Goal: Task Accomplishment & Management: Manage account settings

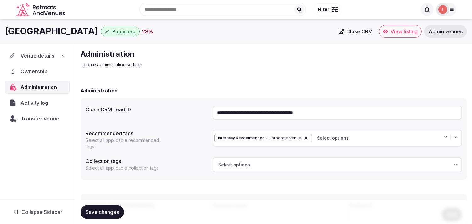
click at [47, 56] on span "Venue details" at bounding box center [37, 56] width 34 height 8
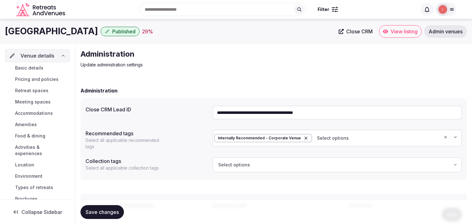
click at [43, 69] on link "Basic details" at bounding box center [37, 67] width 65 height 9
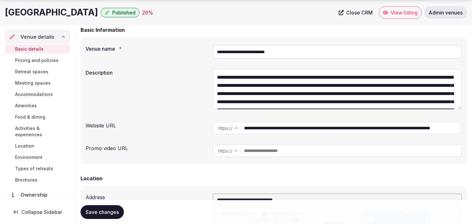
scroll to position [105, 0]
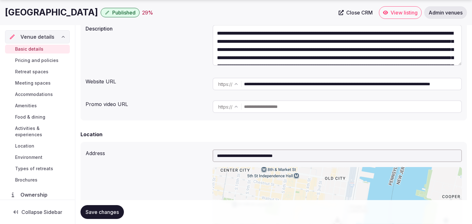
click at [31, 58] on span "Pricing and policies" at bounding box center [36, 60] width 43 height 6
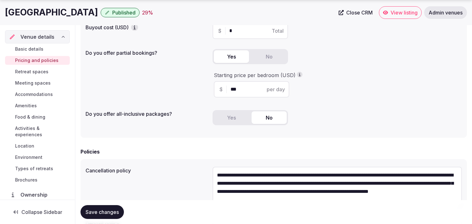
scroll to position [140, 0]
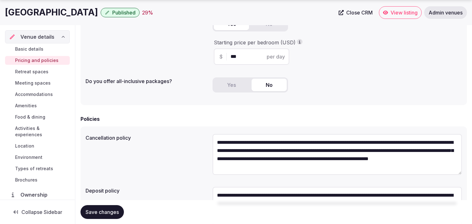
click at [20, 71] on span "Retreat spaces" at bounding box center [31, 72] width 33 height 6
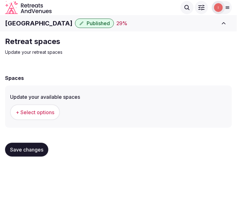
click at [48, 111] on span "+ Select options" at bounding box center [35, 112] width 39 height 7
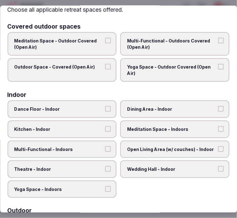
scroll to position [35, 0]
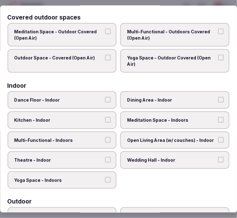
drag, startPoint x: 135, startPoint y: 101, endPoint x: 122, endPoint y: 117, distance: 20.9
click at [135, 101] on span "Dining Area - Indoor" at bounding box center [172, 100] width 89 height 6
click at [218, 101] on button "Dining Area - Indoor" at bounding box center [221, 100] width 6 height 6
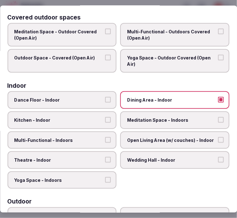
click at [109, 140] on label "Multi-Functional - Indoors" at bounding box center [62, 140] width 109 height 18
click at [109, 140] on button "Multi-Functional - Indoors" at bounding box center [109, 140] width 6 height 6
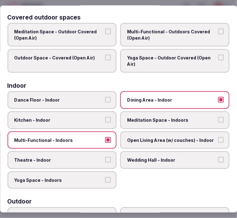
click at [97, 157] on span "Theatre - Indoor" at bounding box center [58, 160] width 89 height 6
click at [106, 157] on button "Theatre - Indoor" at bounding box center [109, 160] width 6 height 6
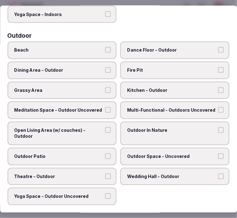
scroll to position [209, 0]
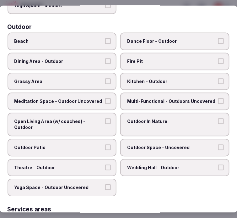
click at [152, 148] on label "Outdoor Space - Uncovered" at bounding box center [175, 148] width 109 height 18
click at [218, 148] on button "Outdoor Space - Uncovered" at bounding box center [221, 148] width 6 height 6
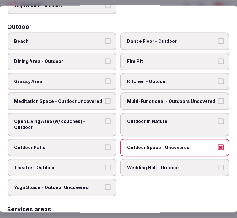
click at [83, 58] on span "Dining Area - Outdoor" at bounding box center [58, 61] width 89 height 6
click at [106, 58] on button "Dining Area - Outdoor" at bounding box center [109, 61] width 6 height 6
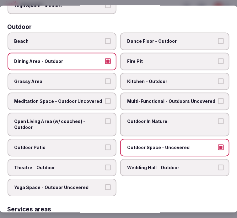
click at [106, 145] on button "Outdoor Patio" at bounding box center [109, 148] width 6 height 6
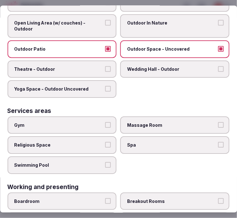
scroll to position [314, 0]
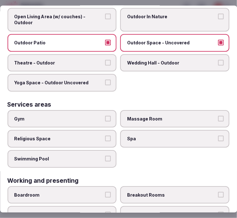
click at [93, 110] on label "Gym" at bounding box center [62, 119] width 109 height 18
click at [106, 116] on button "Gym" at bounding box center [109, 119] width 6 height 6
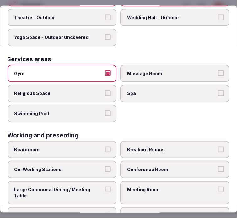
scroll to position [360, 0]
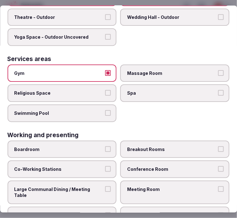
click at [190, 180] on label "Meeting Room" at bounding box center [175, 192] width 109 height 24
click at [218, 186] on button "Meeting Room" at bounding box center [221, 189] width 6 height 6
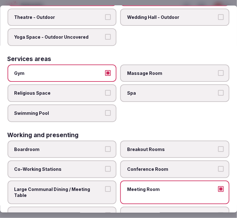
click at [144, 183] on label "Meeting Room" at bounding box center [175, 192] width 109 height 24
click at [218, 186] on button "Meeting Room" at bounding box center [221, 189] width 6 height 6
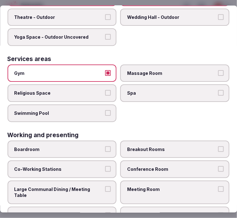
click at [164, 166] on span "Conference Room" at bounding box center [172, 169] width 89 height 6
click at [218, 166] on button "Conference Room" at bounding box center [221, 169] width 6 height 6
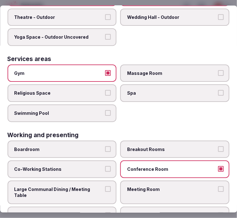
click at [98, 186] on span "Large Communal Dining / Meeting Table" at bounding box center [58, 192] width 89 height 12
click at [106, 186] on button "Large Communal Dining / Meeting Table" at bounding box center [109, 189] width 6 height 6
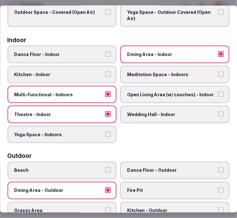
scroll to position [0, 0]
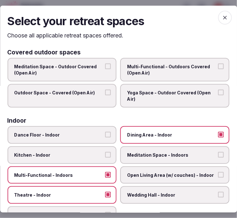
click at [223, 18] on icon "button" at bounding box center [225, 17] width 6 height 6
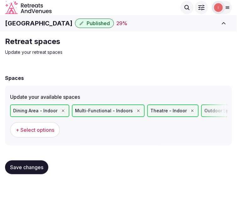
click at [36, 172] on button "Save changes" at bounding box center [26, 167] width 43 height 14
click at [11, 170] on button "Save changes" at bounding box center [26, 167] width 43 height 14
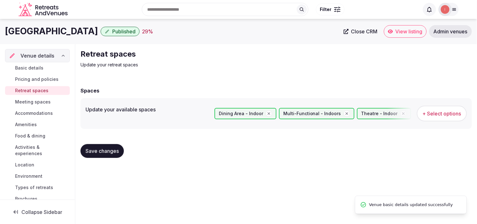
click at [21, 101] on span "Meeting spaces" at bounding box center [33, 102] width 36 height 6
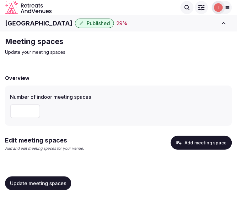
click at [14, 111] on input "number" at bounding box center [25, 111] width 30 height 14
type input "**"
click at [36, 184] on span "Update meeting spaces" at bounding box center [38, 183] width 56 height 6
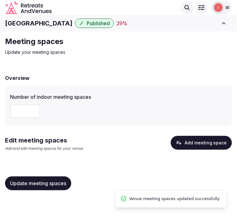
click at [212, 142] on button "Add meeting space" at bounding box center [201, 143] width 61 height 14
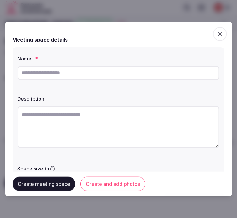
click at [177, 74] on input "text" at bounding box center [119, 73] width 202 height 14
paste input "********"
type input "********"
click at [181, 98] on label "Description" at bounding box center [119, 98] width 202 height 5
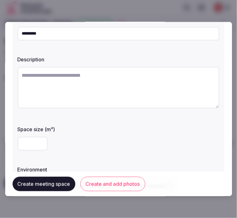
scroll to position [70, 0]
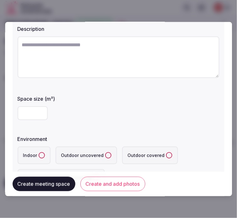
click at [34, 112] on input "number" at bounding box center [33, 113] width 30 height 14
type input "*"
type input "***"
click at [41, 152] on button "Indoor" at bounding box center [42, 155] width 6 height 6
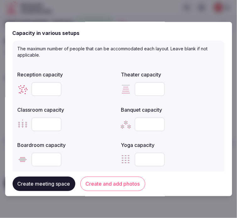
scroll to position [244, 0]
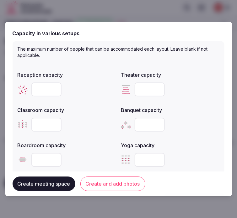
click at [44, 84] on input "number" at bounding box center [46, 89] width 30 height 14
type input "***"
click at [146, 86] on input "number" at bounding box center [150, 89] width 30 height 14
type input "***"
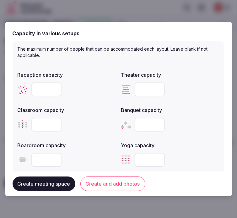
click at [46, 124] on input "number" at bounding box center [46, 125] width 30 height 14
type input "***"
click at [55, 159] on input "*" at bounding box center [46, 160] width 30 height 14
drag, startPoint x: 42, startPoint y: 157, endPoint x: 21, endPoint y: 155, distance: 21.2
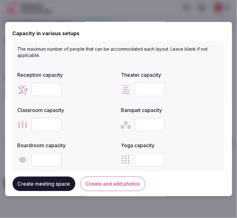
click at [21, 155] on div "*" at bounding box center [67, 160] width 99 height 14
type input "**"
drag, startPoint x: 46, startPoint y: 81, endPoint x: 21, endPoint y: 87, distance: 25.8
click at [21, 87] on div "***" at bounding box center [67, 89] width 99 height 14
drag, startPoint x: 48, startPoint y: 89, endPoint x: 22, endPoint y: 87, distance: 26.2
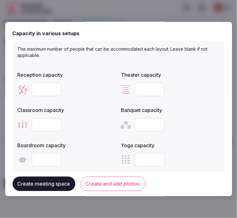
click at [22, 87] on div "***" at bounding box center [67, 89] width 99 height 14
type input "***"
click at [140, 122] on input "number" at bounding box center [150, 125] width 30 height 14
type input "***"
click at [63, 184] on button "Create meeting space" at bounding box center [44, 184] width 63 height 14
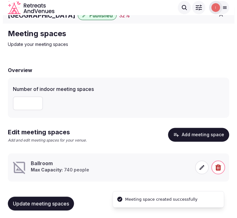
scroll to position [10, 0]
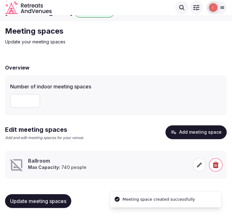
click at [199, 167] on icon at bounding box center [199, 165] width 6 height 6
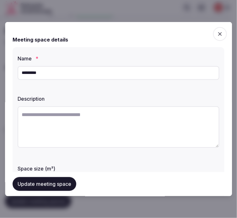
click at [97, 108] on textarea at bounding box center [119, 126] width 202 height 41
paste textarea "**********"
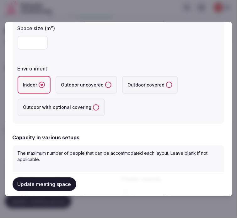
scroll to position [0, 0]
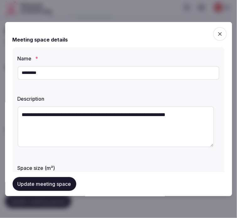
click at [72, 115] on textarea "**********" at bounding box center [116, 126] width 197 height 41
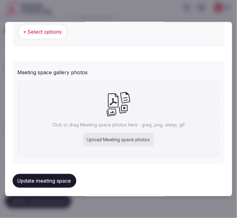
scroll to position [470, 0]
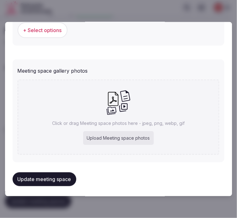
type textarea "**********"
click at [67, 176] on button "Update meeting space" at bounding box center [45, 179] width 64 height 14
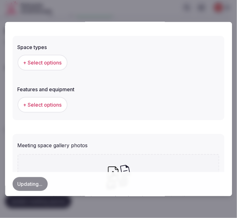
scroll to position [331, 0]
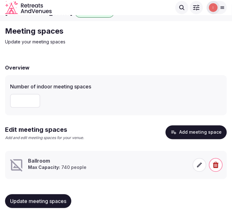
click at [201, 168] on span at bounding box center [200, 165] width 14 height 14
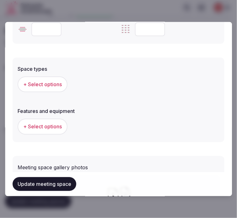
scroll to position [366, 0]
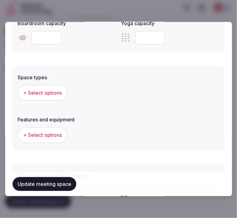
click at [43, 90] on span "+ Select options" at bounding box center [42, 92] width 39 height 7
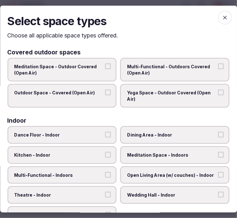
scroll to position [105, 0]
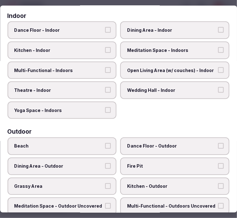
click at [157, 30] on span "Dining Area - Indoor" at bounding box center [172, 30] width 89 height 6
click at [218, 30] on button "Dining Area - Indoor" at bounding box center [221, 30] width 6 height 6
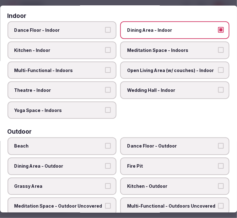
click at [149, 53] on label "Meditation Space - Indoors" at bounding box center [175, 50] width 109 height 18
click at [218, 53] on button "Meditation Space - Indoors" at bounding box center [221, 50] width 6 height 6
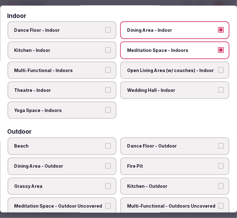
click at [76, 70] on span "Multi-Functional - Indoors" at bounding box center [58, 70] width 89 height 6
click at [106, 70] on button "Multi-Functional - Indoors" at bounding box center [109, 70] width 6 height 6
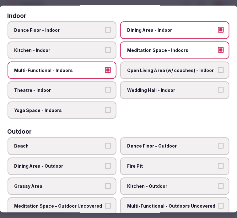
drag, startPoint x: 76, startPoint y: 83, endPoint x: 85, endPoint y: 81, distance: 8.7
click at [80, 82] on label "Theatre - Indoor" at bounding box center [62, 90] width 109 height 18
click at [106, 87] on button "Theatre - Indoor" at bounding box center [109, 90] width 6 height 6
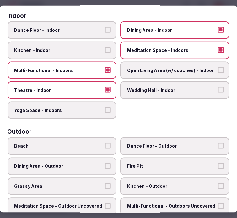
click at [151, 48] on span "Meditation Space - Indoors" at bounding box center [172, 50] width 89 height 6
click at [218, 48] on button "Meditation Space - Indoors" at bounding box center [221, 50] width 6 height 6
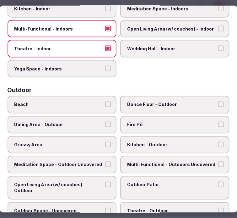
scroll to position [209, 0]
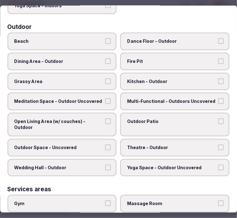
click at [88, 58] on span "Dining Area - Outdoor" at bounding box center [58, 61] width 89 height 6
click at [106, 58] on button "Dining Area - Outdoor" at bounding box center [109, 61] width 6 height 6
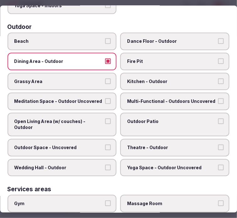
click at [88, 58] on span "Dining Area - Outdoor" at bounding box center [58, 61] width 89 height 6
click at [106, 58] on button "Dining Area - Outdoor" at bounding box center [109, 61] width 6 height 6
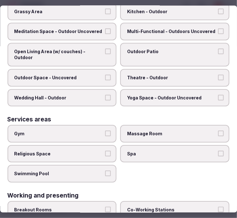
scroll to position [321, 0]
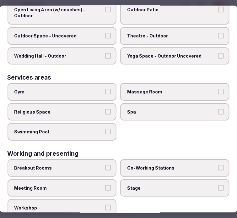
click at [89, 88] on label "Gym" at bounding box center [62, 92] width 109 height 18
click at [106, 89] on button "Gym" at bounding box center [109, 92] width 6 height 6
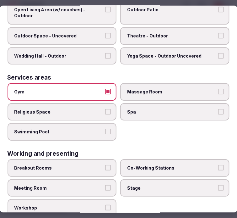
click at [89, 88] on label "Gym" at bounding box center [62, 92] width 109 height 18
click at [106, 89] on button "Gym" at bounding box center [109, 92] width 6 height 6
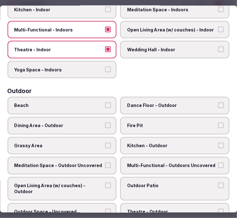
scroll to position [0, 0]
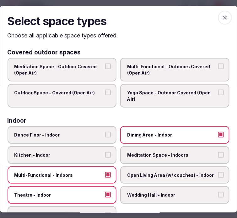
click at [224, 14] on span "button" at bounding box center [225, 17] width 14 height 14
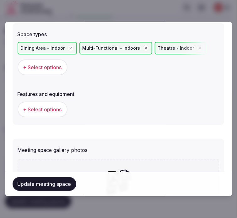
scroll to position [470, 0]
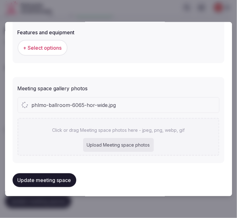
click at [100, 139] on div "Upload Meeting space photos" at bounding box center [118, 145] width 71 height 14
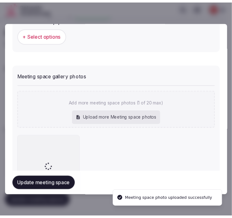
scroll to position [453, 0]
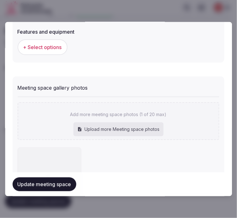
click at [69, 182] on button "Update meeting space" at bounding box center [45, 184] width 64 height 14
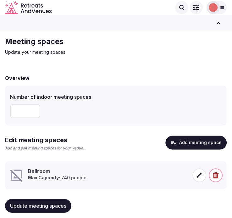
click at [198, 175] on icon at bounding box center [199, 175] width 6 height 6
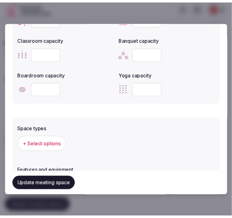
scroll to position [489, 0]
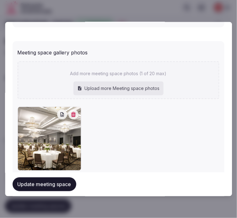
click at [49, 184] on button "Update meeting space" at bounding box center [45, 184] width 64 height 14
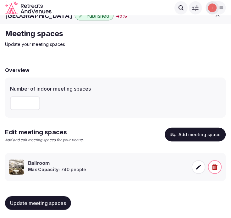
scroll to position [10, 0]
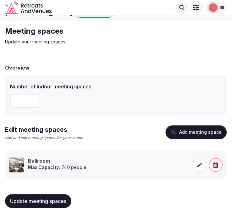
click at [65, 200] on span "Update meeting spaces" at bounding box center [38, 201] width 56 height 6
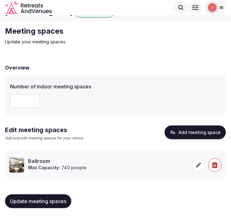
click at [42, 201] on span "Update meeting spaces" at bounding box center [38, 201] width 56 height 6
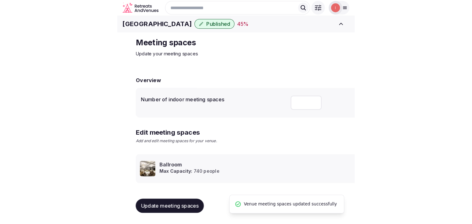
scroll to position [6, 0]
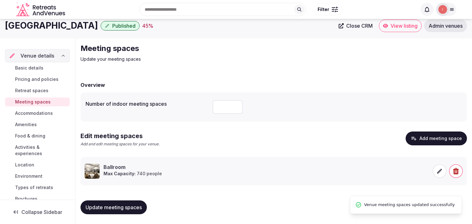
click at [49, 113] on span "Accommodations" at bounding box center [34, 113] width 38 height 6
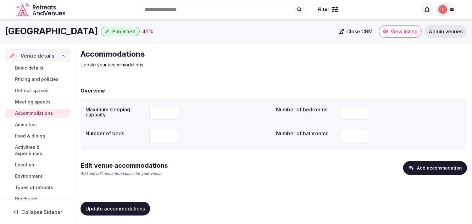
click at [237, 171] on button "Add accommodation" at bounding box center [435, 168] width 64 height 14
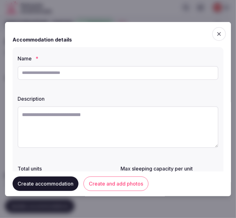
scroll to position [35, 0]
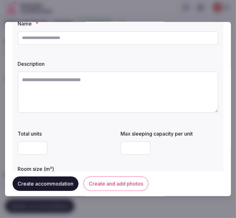
click at [197, 36] on input "text" at bounding box center [118, 38] width 201 height 14
type input "**********"
click at [78, 102] on textarea at bounding box center [118, 91] width 201 height 41
paste textarea "**********"
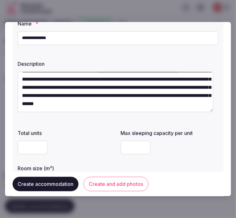
scroll to position [70, 0]
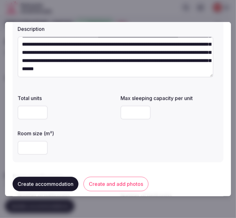
type textarea "**********"
click at [131, 119] on div at bounding box center [170, 112] width 98 height 19
click at [127, 114] on input "number" at bounding box center [136, 112] width 30 height 14
type input "*"
click at [39, 146] on input "***" at bounding box center [33, 147] width 30 height 14
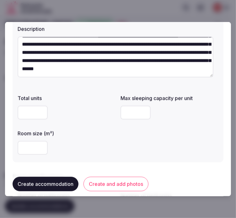
click at [32, 146] on input "***" at bounding box center [33, 147] width 30 height 14
type input "**"
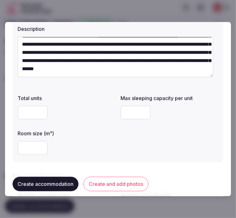
click at [74, 153] on div "**" at bounding box center [67, 147] width 98 height 14
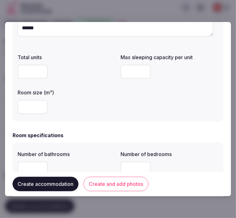
scroll to position [174, 0]
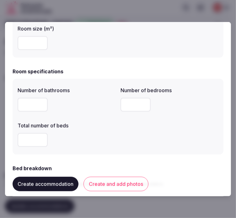
click at [21, 104] on input "number" at bounding box center [33, 104] width 30 height 14
type input "*"
drag, startPoint x: 117, startPoint y: 106, endPoint x: 121, endPoint y: 106, distance: 3.5
click at [121, 106] on div "Number of bathrooms * Number of bedrooms Total number of beds" at bounding box center [118, 116] width 201 height 65
type input "*"
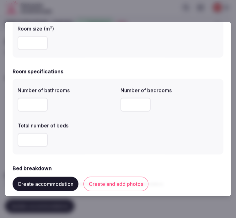
click at [23, 140] on input "number" at bounding box center [33, 140] width 30 height 14
type input "*"
click at [87, 133] on div "*" at bounding box center [67, 140] width 98 height 14
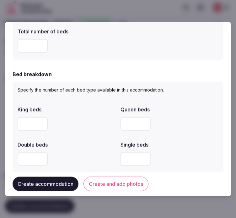
scroll to position [279, 0]
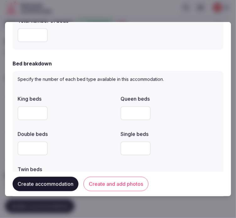
click at [22, 111] on input "number" at bounding box center [33, 113] width 30 height 14
type input "*"
click at [69, 120] on div "*" at bounding box center [67, 112] width 98 height 19
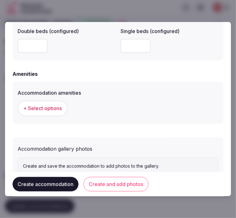
scroll to position [593, 0]
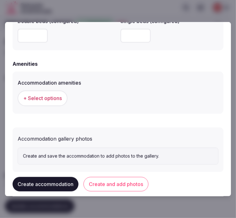
click at [42, 101] on button "+ Select options" at bounding box center [43, 98] width 50 height 16
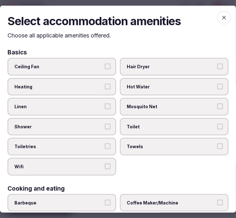
click at [86, 108] on span "Linen" at bounding box center [58, 106] width 89 height 6
click at [105, 108] on button "Linen" at bounding box center [108, 106] width 6 height 6
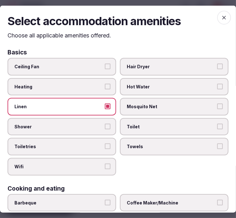
click at [93, 118] on label "Shower" at bounding box center [62, 127] width 109 height 18
click at [105, 123] on button "Shower" at bounding box center [108, 126] width 6 height 6
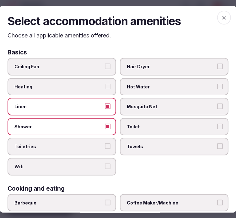
click at [105, 143] on button "Toiletries" at bounding box center [108, 146] width 6 height 6
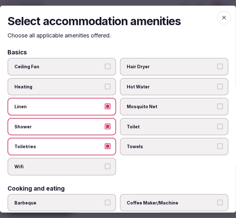
click at [105, 158] on label "Wifi" at bounding box center [62, 167] width 109 height 18
click at [105, 163] on button "Wifi" at bounding box center [108, 166] width 6 height 6
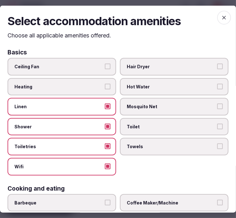
click at [155, 143] on span "Towels" at bounding box center [171, 146] width 89 height 6
click at [217, 143] on button "Towels" at bounding box center [220, 146] width 6 height 6
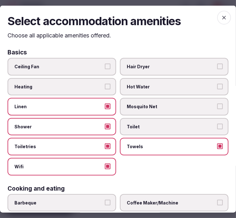
click at [161, 123] on span "Toilet" at bounding box center [171, 126] width 89 height 6
click at [217, 123] on button "Toilet" at bounding box center [220, 126] width 6 height 6
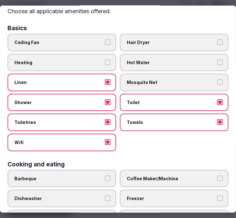
scroll to position [70, 0]
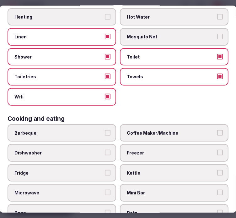
drag, startPoint x: 166, startPoint y: 128, endPoint x: 175, endPoint y: 155, distance: 28.2
click at [166, 129] on span "Coffee Maker/Machine" at bounding box center [171, 132] width 89 height 6
click at [217, 129] on button "Coffee Maker/Machine" at bounding box center [220, 132] width 6 height 6
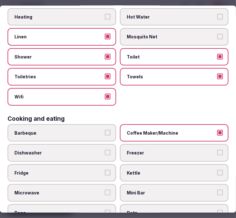
click at [166, 184] on label "Mini Bar" at bounding box center [174, 193] width 109 height 18
click at [217, 189] on button "Mini Bar" at bounding box center [220, 192] width 6 height 6
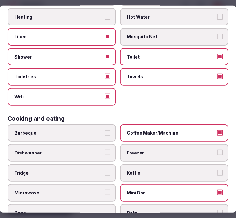
click at [73, 164] on label "Fridge" at bounding box center [62, 173] width 109 height 18
click at [105, 170] on button "Fridge" at bounding box center [108, 173] width 6 height 6
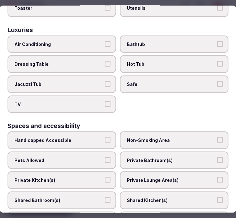
scroll to position [349, 0]
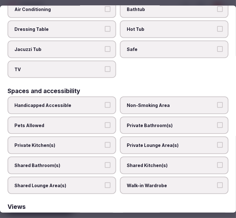
click at [188, 117] on label "Private Bathroom(s)" at bounding box center [174, 126] width 109 height 18
click at [217, 122] on button "Private Bathroom(s)" at bounding box center [220, 125] width 6 height 6
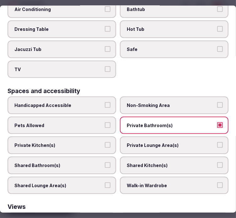
click at [217, 142] on button "Private Lounge Area(s)" at bounding box center [220, 145] width 6 height 6
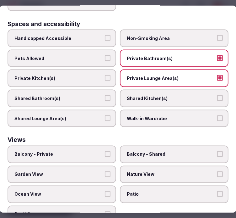
scroll to position [419, 0]
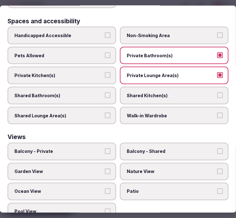
click at [105, 148] on button "Balcony - Private" at bounding box center [108, 151] width 6 height 6
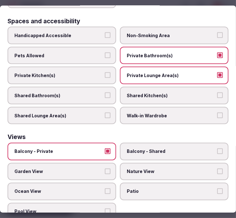
click at [105, 148] on button "Balcony - Private" at bounding box center [108, 151] width 6 height 6
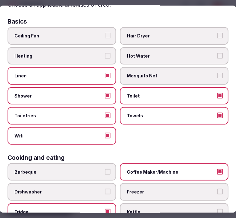
scroll to position [0, 0]
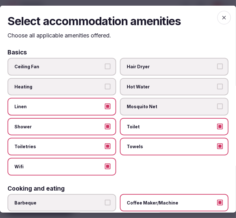
click at [219, 11] on span "button" at bounding box center [224, 17] width 14 height 14
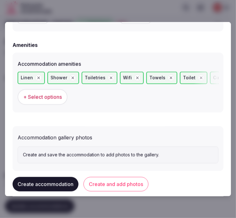
scroll to position [622, 0]
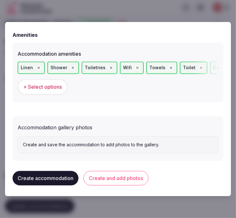
click at [123, 176] on button "Create and add photos" at bounding box center [116, 178] width 65 height 14
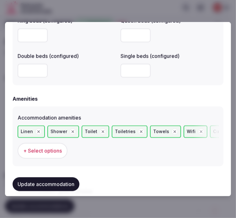
scroll to position [680, 0]
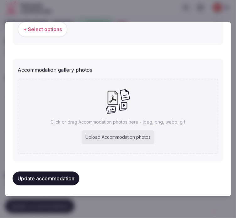
click at [106, 105] on icon at bounding box center [118, 101] width 25 height 25
type input "**********"
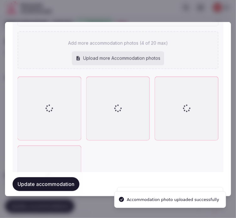
scroll to position [748, 0]
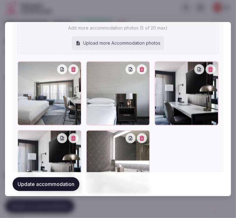
click at [209, 67] on icon "button" at bounding box center [211, 69] width 5 height 5
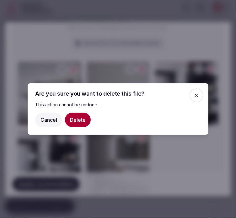
click at [83, 118] on button "Delete" at bounding box center [78, 119] width 26 height 14
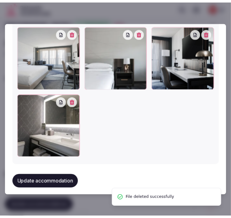
scroll to position [784, 0]
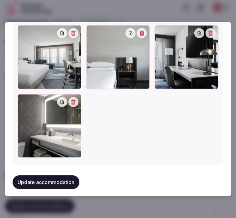
click at [42, 181] on button "Update accommodation" at bounding box center [46, 182] width 67 height 14
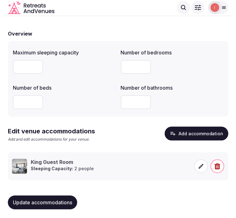
scroll to position [46, 0]
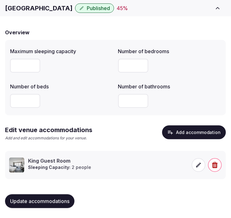
click at [196, 165] on icon at bounding box center [198, 165] width 6 height 6
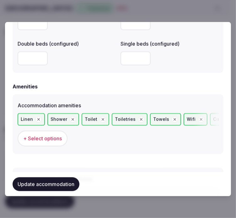
scroll to position [569, 0]
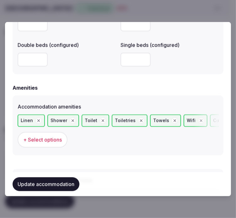
click at [53, 136] on span "+ Select options" at bounding box center [42, 139] width 39 height 7
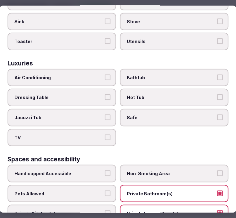
scroll to position [279, 0]
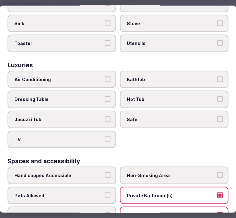
click at [100, 172] on span "Handicapped Accessible" at bounding box center [58, 175] width 89 height 6
click at [105, 172] on button "Handicapped Accessible" at bounding box center [108, 175] width 6 height 6
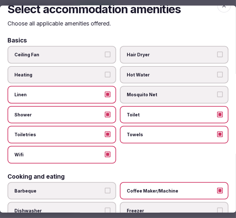
scroll to position [0, 0]
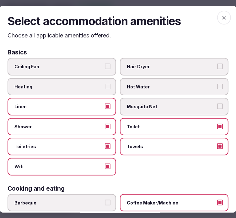
click at [221, 17] on icon "button" at bounding box center [224, 17] width 6 height 6
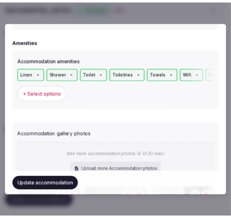
scroll to position [674, 0]
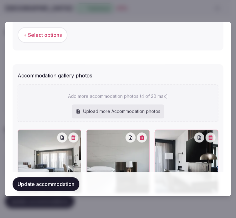
click at [72, 179] on button "Update accommodation" at bounding box center [46, 184] width 67 height 14
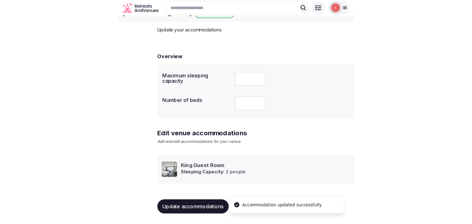
scroll to position [30, 0]
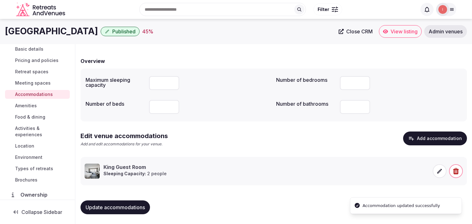
click at [28, 103] on span "Amenities" at bounding box center [26, 105] width 22 height 6
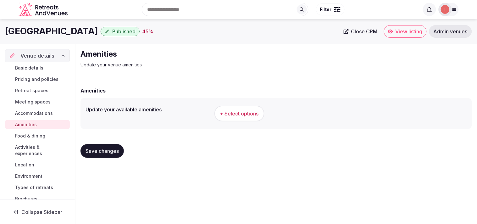
click at [237, 115] on span "+ Select options" at bounding box center [239, 113] width 39 height 7
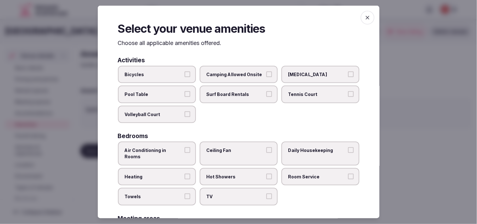
click at [185, 147] on button "Air Conditioning in Rooms" at bounding box center [187, 150] width 6 height 6
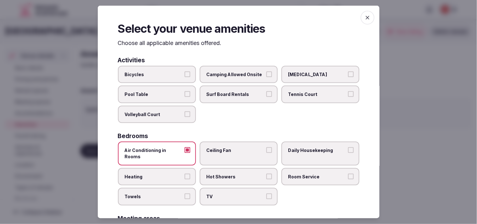
click at [237, 173] on span "Room Service" at bounding box center [317, 176] width 58 height 6
click at [237, 173] on button "Room Service" at bounding box center [351, 176] width 6 height 6
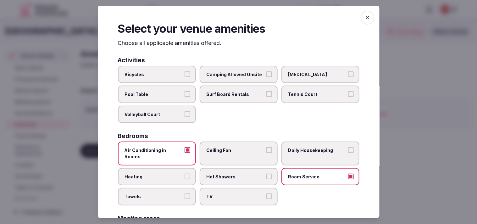
click at [237, 150] on span "Daily Housekeeping" at bounding box center [317, 150] width 58 height 6
click at [237, 150] on button "Daily Housekeeping" at bounding box center [351, 150] width 6 height 6
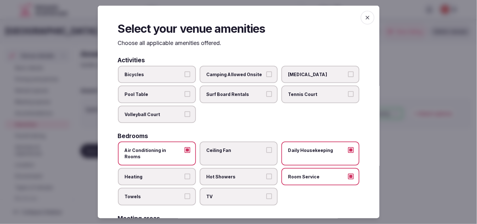
click at [237, 187] on div "Air Conditioning in Rooms Ceiling Fan Daily Housekeeping Heating Hot Showers Ro…" at bounding box center [238, 172] width 241 height 63
click at [237, 188] on label "TV" at bounding box center [239, 197] width 78 height 18
click at [237, 193] on button "TV" at bounding box center [269, 196] width 6 height 6
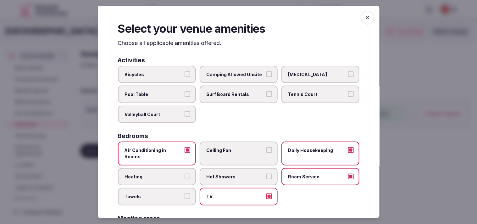
click at [237, 173] on button "Hot Showers" at bounding box center [269, 176] width 6 height 6
click at [177, 193] on span "Towels" at bounding box center [154, 196] width 58 height 6
click at [184, 193] on button "Towels" at bounding box center [187, 196] width 6 height 6
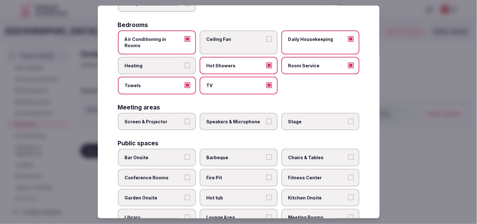
scroll to position [174, 0]
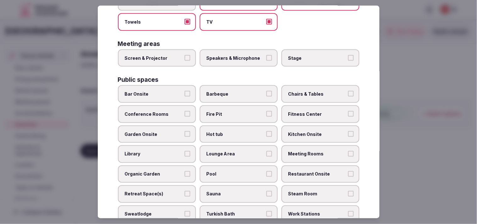
click at [187, 55] on button "Screen & Projector" at bounding box center [187, 58] width 6 height 6
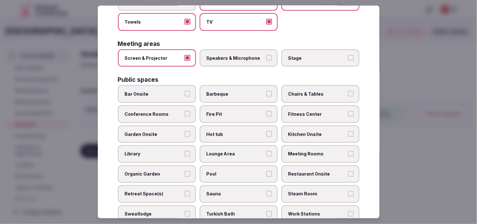
click at [237, 51] on label "Speakers & Microphone" at bounding box center [239, 58] width 78 height 18
click at [237, 55] on button "Speakers & Microphone" at bounding box center [269, 58] width 6 height 6
click at [237, 88] on label "Barbeque" at bounding box center [239, 94] width 78 height 18
click at [237, 91] on button "Barbeque" at bounding box center [269, 94] width 6 height 6
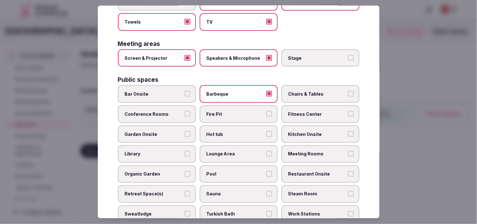
click at [237, 88] on label "Barbeque" at bounding box center [239, 94] width 78 height 18
click at [237, 91] on button "Barbeque" at bounding box center [269, 94] width 6 height 6
click at [237, 91] on span "Chairs & Tables" at bounding box center [317, 94] width 58 height 6
click at [237, 91] on button "Chairs & Tables" at bounding box center [351, 94] width 6 height 6
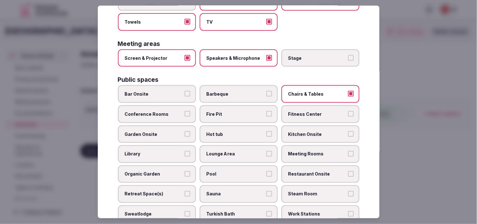
click at [237, 111] on span "Fitness Center" at bounding box center [317, 114] width 58 height 6
click at [237, 111] on button "Fitness Center" at bounding box center [351, 114] width 6 height 6
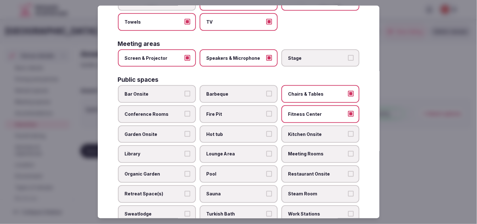
click at [179, 106] on label "Conference Rooms" at bounding box center [157, 114] width 78 height 18
click at [184, 111] on button "Conference Rooms" at bounding box center [187, 114] width 6 height 6
click at [180, 86] on label "Bar Onsite" at bounding box center [157, 94] width 78 height 18
click at [184, 91] on button "Bar Onsite" at bounding box center [187, 94] width 6 height 6
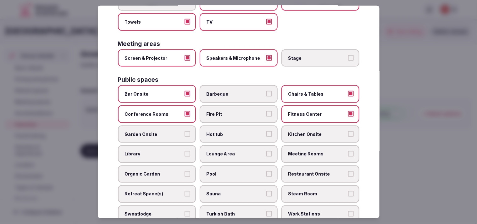
click at [237, 151] on span "Lounge Area" at bounding box center [235, 154] width 58 height 6
click at [237, 151] on button "Lounge Area" at bounding box center [269, 154] width 6 height 6
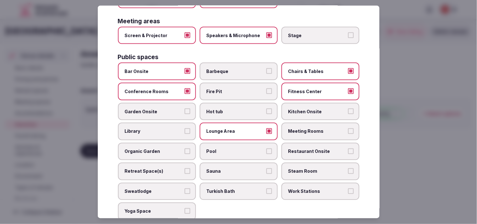
scroll to position [209, 0]
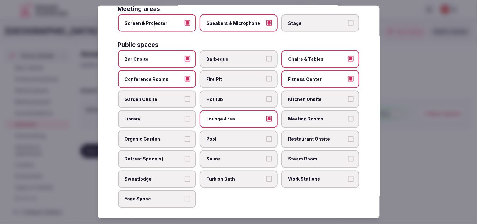
click at [237, 116] on span "Meeting Rooms" at bounding box center [317, 119] width 58 height 6
click at [237, 116] on button "Meeting Rooms" at bounding box center [351, 119] width 6 height 6
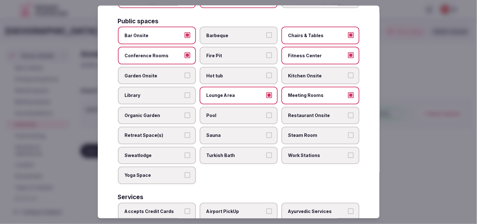
scroll to position [244, 0]
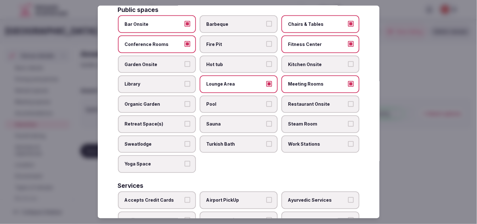
click at [237, 101] on span "Restaurant Onsite" at bounding box center [317, 104] width 58 height 6
click at [237, 101] on button "Restaurant Onsite" at bounding box center [351, 104] width 6 height 6
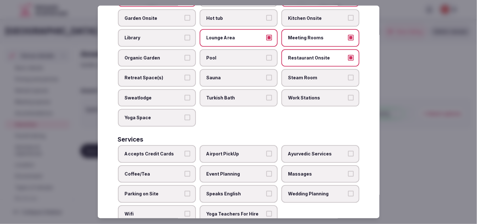
scroll to position [293, 0]
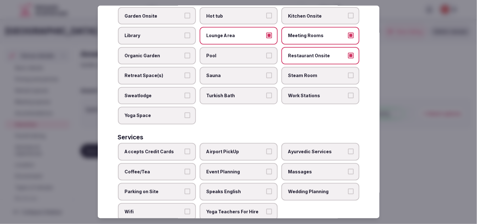
click at [180, 149] on span "Accepts Credit Cards" at bounding box center [154, 152] width 58 height 6
click at [184, 149] on button "Accepts Credit Cards" at bounding box center [187, 152] width 6 height 6
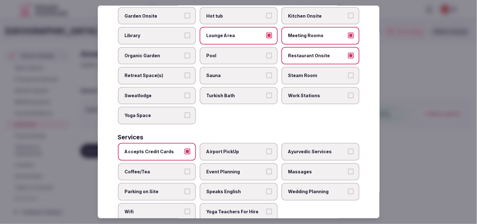
click at [237, 163] on label "Event Planning" at bounding box center [239, 172] width 78 height 18
click at [237, 168] on button "Event Planning" at bounding box center [269, 171] width 6 height 6
click at [171, 168] on span "Coffee/Tea" at bounding box center [154, 171] width 58 height 6
click at [184, 168] on button "Coffee/Tea" at bounding box center [187, 171] width 6 height 6
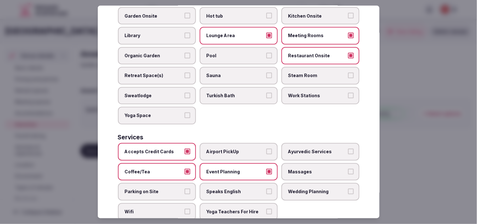
click at [237, 163] on label "Event Planning" at bounding box center [239, 172] width 78 height 18
click at [237, 168] on button "Event Planning" at bounding box center [269, 171] width 6 height 6
click at [237, 183] on label "Speaks English" at bounding box center [239, 192] width 78 height 18
click at [237, 189] on button "Speaks English" at bounding box center [269, 192] width 6 height 6
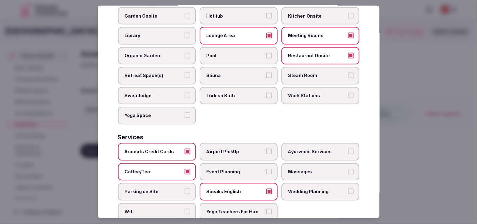
click at [182, 203] on label "Wifi" at bounding box center [157, 212] width 78 height 18
click at [184, 209] on button "Wifi" at bounding box center [187, 212] width 6 height 6
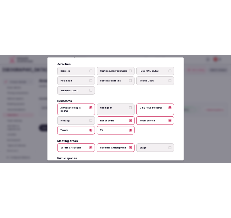
scroll to position [0, 0]
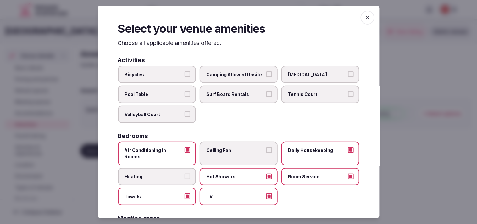
click at [237, 14] on span "button" at bounding box center [367, 18] width 14 height 14
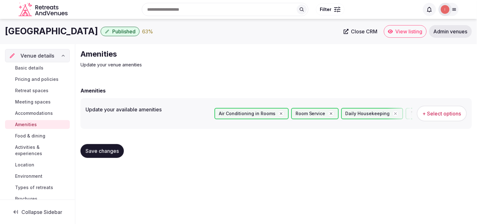
click at [101, 151] on span "Save changes" at bounding box center [101, 151] width 33 height 6
click at [37, 135] on span "Food & dining" at bounding box center [30, 136] width 30 height 6
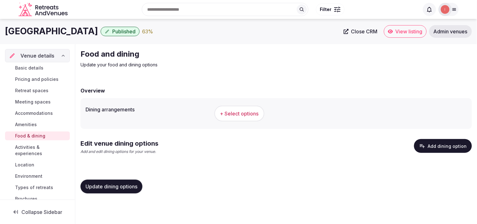
click at [237, 113] on span "+ Select options" at bounding box center [239, 113] width 39 height 7
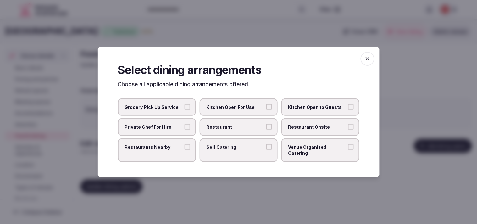
click at [237, 124] on label "Restaurant" at bounding box center [239, 127] width 78 height 18
click at [237, 124] on button "Restaurant" at bounding box center [269, 127] width 6 height 6
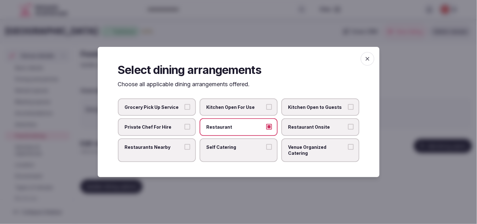
click at [237, 128] on span "Restaurant Onsite" at bounding box center [317, 127] width 58 height 6
click at [237, 128] on button "Restaurant Onsite" at bounding box center [351, 127] width 6 height 6
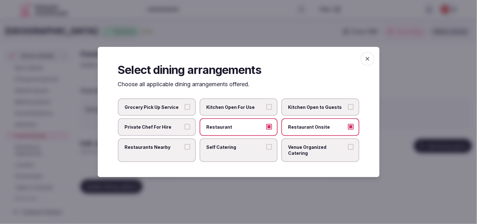
click at [237, 148] on span "Venue Organized Catering" at bounding box center [317, 150] width 58 height 12
click at [237, 148] on button "Venue Organized Catering" at bounding box center [351, 147] width 6 height 6
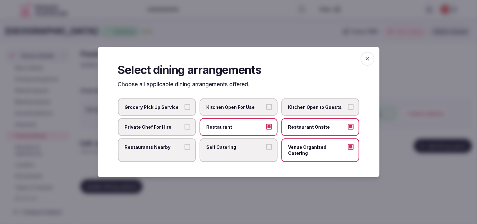
click at [237, 62] on icon "button" at bounding box center [367, 59] width 6 height 6
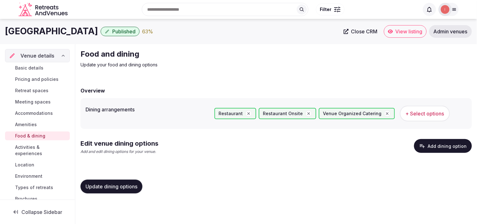
click at [130, 189] on button "Update dining options" at bounding box center [111, 186] width 62 height 14
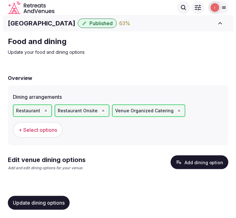
scroll to position [1, 0]
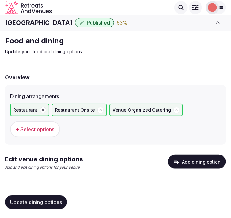
click at [201, 158] on button "Add dining option" at bounding box center [197, 162] width 58 height 14
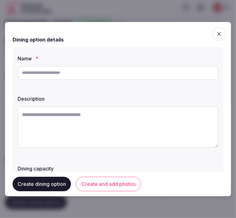
click at [136, 74] on input "text" at bounding box center [118, 73] width 201 height 14
paste input "**********"
type input "**********"
click at [151, 110] on textarea at bounding box center [118, 126] width 201 height 41
paste textarea "**********"
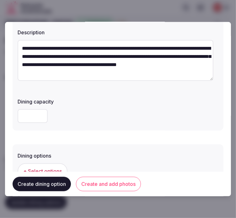
scroll to position [105, 0]
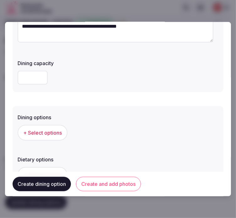
type textarea "**********"
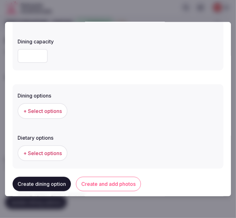
scroll to position [140, 0]
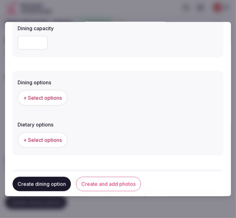
click at [39, 101] on button "+ Select options" at bounding box center [43, 98] width 50 height 16
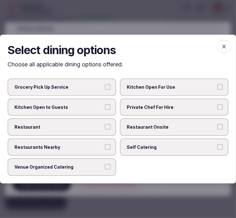
click at [163, 146] on span "Self Catering" at bounding box center [171, 147] width 89 height 6
click at [217, 146] on button "Self Catering" at bounding box center [220, 147] width 6 height 6
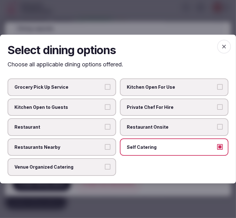
click at [175, 126] on span "Restaurant Onsite" at bounding box center [171, 127] width 89 height 6
click at [217, 126] on button "Restaurant Onsite" at bounding box center [220, 127] width 6 height 6
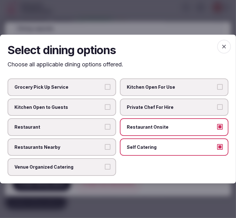
click at [172, 145] on span "Self Catering" at bounding box center [171, 147] width 89 height 6
click at [217, 145] on button "Self Catering" at bounding box center [220, 147] width 6 height 6
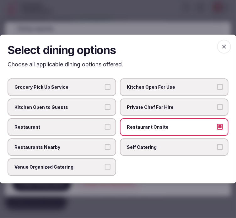
click at [92, 127] on span "Restaurant" at bounding box center [58, 127] width 89 height 6
click at [105, 127] on button "Restaurant" at bounding box center [108, 127] width 6 height 6
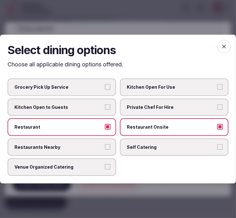
click at [213, 53] on h2 "Select dining options" at bounding box center [118, 50] width 221 height 16
click at [222, 46] on icon "button" at bounding box center [224, 46] width 6 height 6
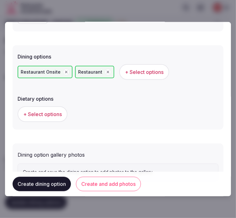
scroll to position [193, 0]
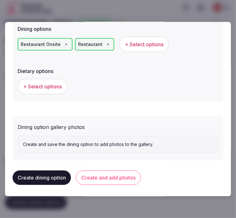
drag, startPoint x: 130, startPoint y: 174, endPoint x: 208, endPoint y: 123, distance: 93.5
click at [132, 173] on button "Create and add photos" at bounding box center [108, 177] width 65 height 14
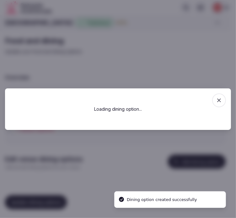
scroll to position [0, 0]
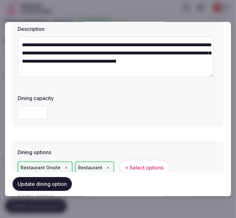
click at [44, 183] on button "Update dining option" at bounding box center [42, 184] width 59 height 14
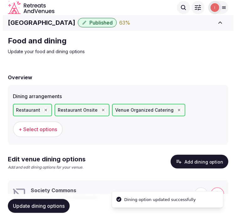
scroll to position [29, 0]
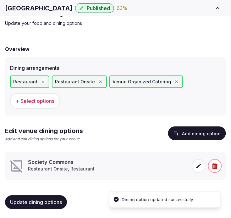
click at [198, 165] on icon at bounding box center [198, 166] width 5 height 5
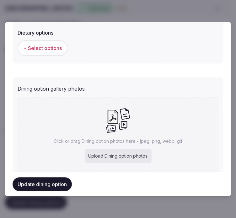
scroll to position [250, 0]
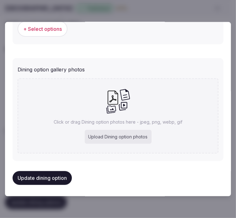
click at [150, 120] on p "Click or drag Dining option photos here - jpeg, png, webp, gif" at bounding box center [118, 122] width 129 height 6
type input "**********"
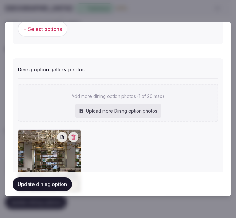
click at [70, 180] on button "Update dining option" at bounding box center [42, 184] width 59 height 14
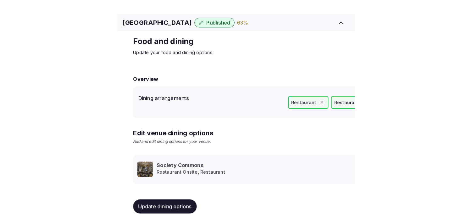
scroll to position [7, 0]
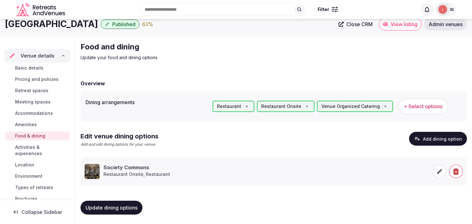
click at [34, 147] on span "Activities & experiences" at bounding box center [41, 150] width 52 height 13
click at [34, 153] on span "Activities & experiences" at bounding box center [41, 150] width 52 height 13
click at [19, 151] on span "Activities & experiences" at bounding box center [41, 150] width 52 height 13
click at [17, 151] on span "Activities & experiences" at bounding box center [41, 150] width 52 height 13
click at [27, 144] on span "Activities & experiences" at bounding box center [41, 150] width 52 height 13
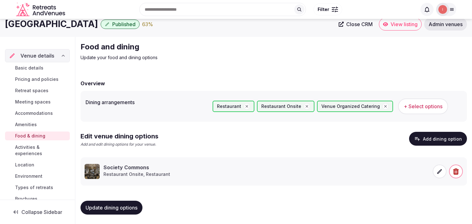
click at [27, 144] on span "Activities & experiences" at bounding box center [41, 150] width 52 height 13
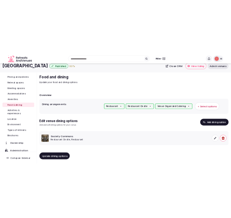
scroll to position [70, 0]
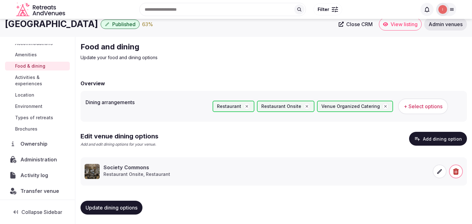
click at [101, 206] on span "Update dining options" at bounding box center [111, 207] width 52 height 6
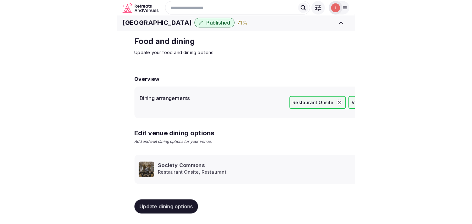
scroll to position [7, 0]
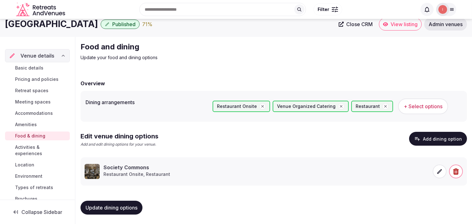
click at [26, 148] on span "Activities & experiences" at bounding box center [41, 150] width 52 height 13
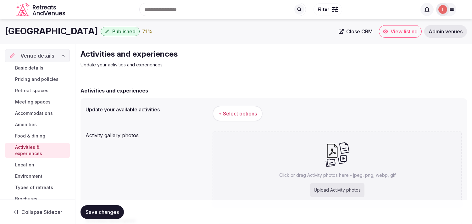
click at [225, 112] on span "+ Select options" at bounding box center [237, 113] width 39 height 7
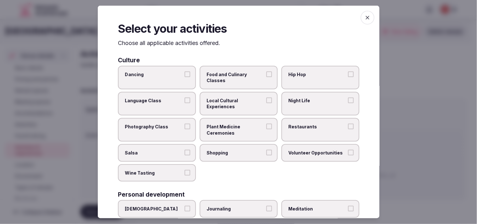
click at [236, 106] on span "Local Cultural Experiences" at bounding box center [235, 103] width 58 height 12
click at [236, 103] on button "Local Cultural Experiences" at bounding box center [269, 100] width 6 height 6
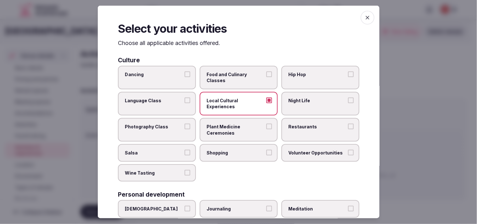
click at [236, 131] on label "Restaurants" at bounding box center [320, 130] width 78 height 24
click at [236, 129] on button "Restaurants" at bounding box center [351, 126] width 6 height 6
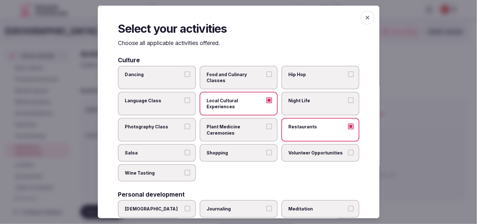
click at [236, 155] on label "Shopping" at bounding box center [239, 153] width 78 height 18
click at [236, 155] on button "Shopping" at bounding box center [269, 153] width 6 height 6
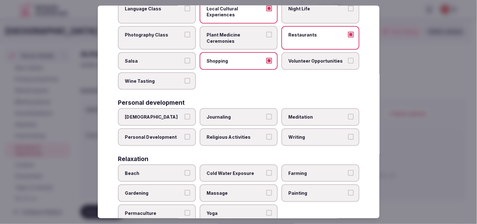
scroll to position [105, 0]
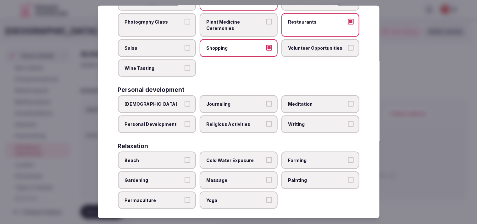
click at [190, 119] on label "Personal Development" at bounding box center [157, 124] width 78 height 18
click at [190, 121] on button "Personal Development" at bounding box center [187, 124] width 6 height 6
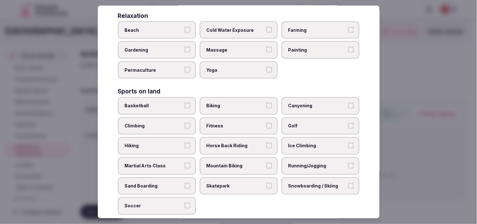
scroll to position [279, 0]
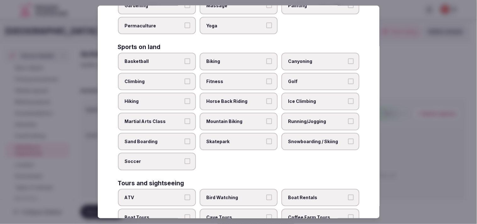
click at [236, 79] on span "Fitness" at bounding box center [235, 82] width 58 height 6
click at [236, 79] on button "Fitness" at bounding box center [269, 82] width 6 height 6
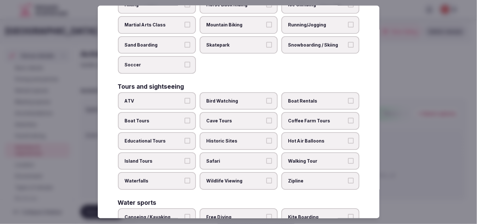
scroll to position [384, 0]
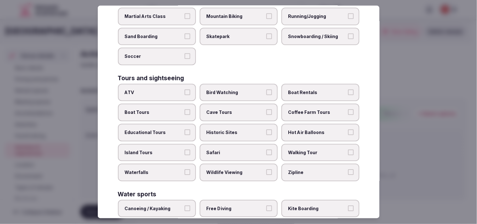
click at [236, 149] on span "Walking Tour" at bounding box center [317, 152] width 58 height 6
click at [236, 149] on button "Walking Tour" at bounding box center [351, 152] width 6 height 6
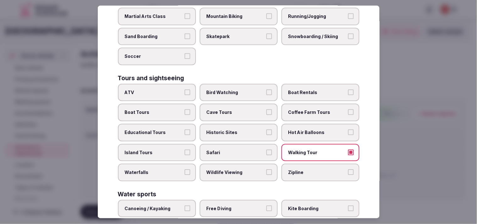
click at [236, 129] on span "Historic Sites" at bounding box center [235, 132] width 58 height 6
click at [236, 129] on button "Historic Sites" at bounding box center [269, 132] width 6 height 6
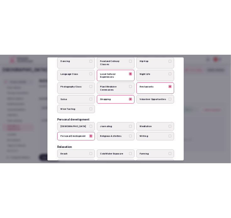
scroll to position [0, 0]
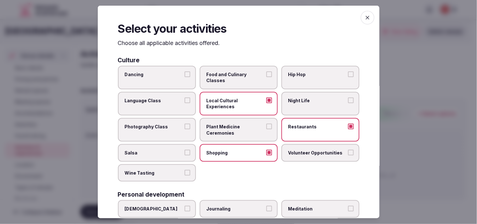
click at [236, 22] on span "button" at bounding box center [367, 18] width 14 height 14
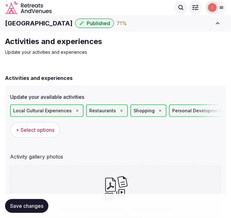
click at [35, 203] on span "Save changes" at bounding box center [26, 206] width 33 height 6
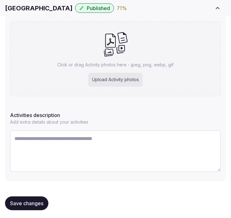
scroll to position [145, 0]
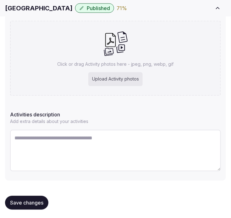
click at [96, 152] on textarea at bounding box center [115, 150] width 211 height 41
paste textarea "**********"
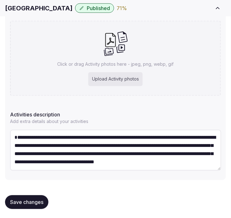
scroll to position [0, 0]
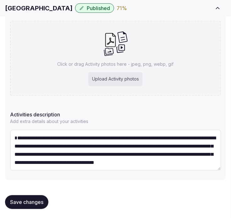
drag, startPoint x: 15, startPoint y: 133, endPoint x: 2, endPoint y: 133, distance: 12.6
click at [2, 133] on div "**********" at bounding box center [115, 53] width 231 height 332
type textarea "**********"
click at [99, 76] on div "Upload Activity photos" at bounding box center [115, 79] width 54 height 14
type input "**********"
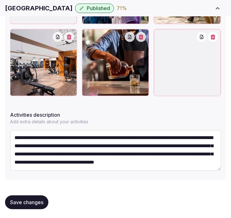
scroll to position [260, 0]
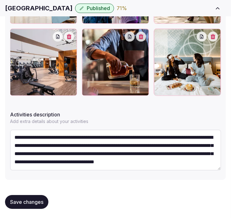
click at [41, 205] on button "Save changes" at bounding box center [26, 202] width 43 height 14
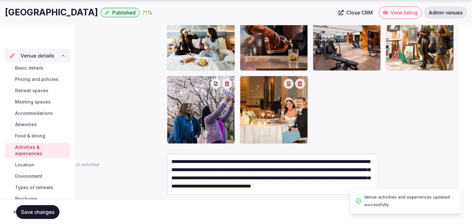
scroll to position [0, 0]
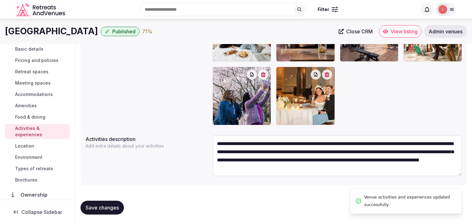
click at [20, 148] on span "Location" at bounding box center [24, 146] width 19 height 6
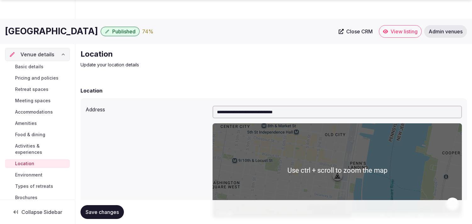
scroll to position [140, 0]
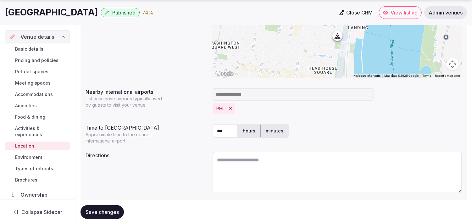
click at [35, 157] on span "Environment" at bounding box center [28, 157] width 27 height 6
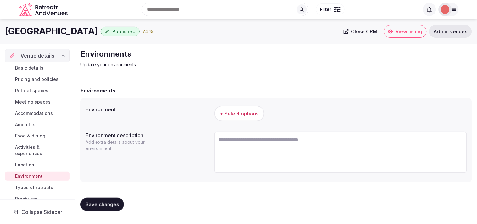
click at [236, 115] on button "+ Select options" at bounding box center [239, 114] width 50 height 16
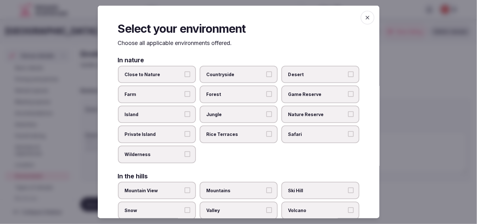
scroll to position [140, 0]
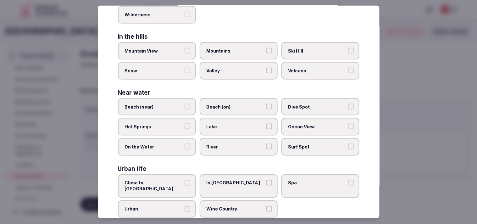
click at [236, 180] on label "In City Center" at bounding box center [239, 186] width 78 height 24
click at [236, 180] on button "In City Center" at bounding box center [269, 182] width 6 height 6
click at [175, 200] on label "Urban" at bounding box center [157, 209] width 78 height 18
click at [184, 206] on button "Urban" at bounding box center [187, 209] width 6 height 6
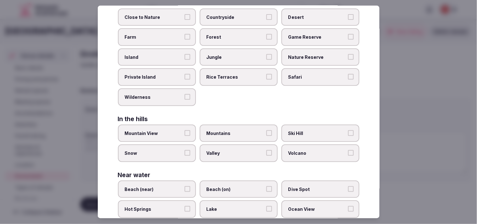
scroll to position [0, 0]
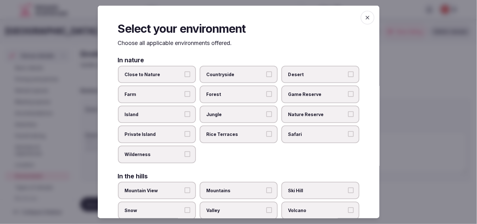
click at [236, 19] on icon "button" at bounding box center [367, 17] width 6 height 6
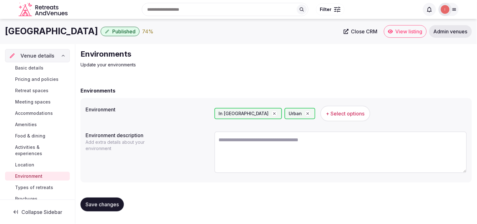
click at [105, 206] on span "Save changes" at bounding box center [101, 204] width 33 height 6
click at [93, 206] on span "Save changes" at bounding box center [101, 204] width 33 height 6
click at [43, 189] on span "Types of retreats" at bounding box center [34, 187] width 38 height 6
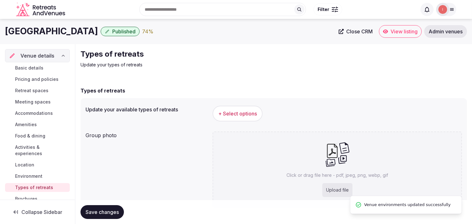
click at [236, 114] on span "+ Select options" at bounding box center [237, 113] width 39 height 7
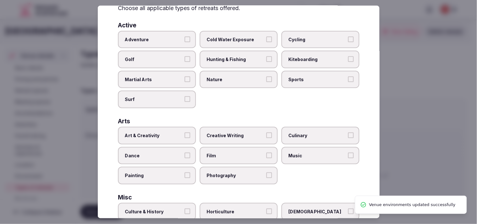
click at [177, 132] on span "Art & Creativity" at bounding box center [154, 135] width 58 height 6
click at [184, 132] on button "Art & Creativity" at bounding box center [187, 135] width 6 height 6
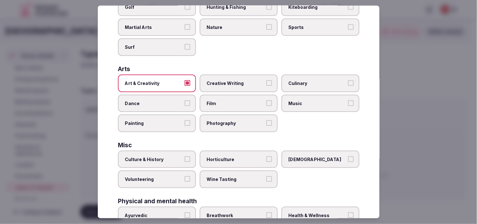
scroll to position [140, 0]
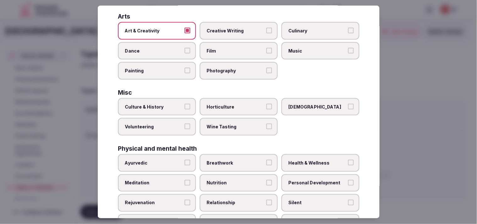
click at [184, 104] on button "Culture & History" at bounding box center [187, 107] width 6 height 6
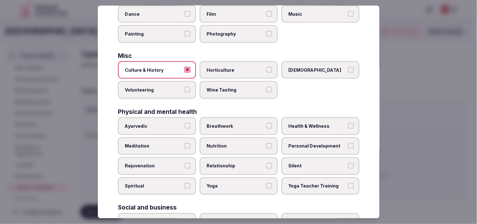
scroll to position [209, 0]
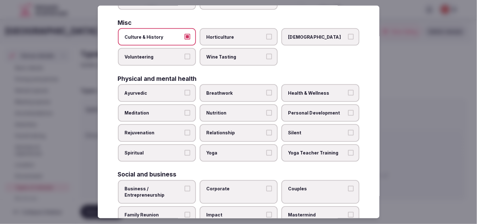
drag, startPoint x: 310, startPoint y: 89, endPoint x: 307, endPoint y: 100, distance: 11.0
click at [236, 90] on label "Health & Wellness" at bounding box center [320, 93] width 78 height 18
click at [236, 90] on button "Health & Wellness" at bounding box center [351, 93] width 6 height 6
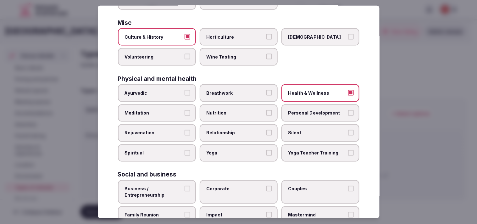
click at [236, 110] on span "Personal Development" at bounding box center [317, 113] width 58 height 6
click at [236, 110] on button "Personal Development" at bounding box center [351, 113] width 6 height 6
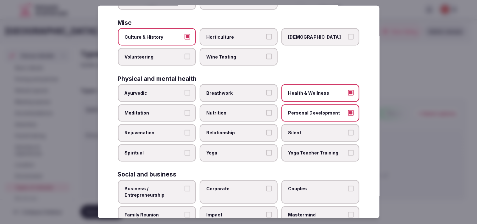
click at [236, 130] on label "Relationship" at bounding box center [239, 133] width 78 height 18
click at [236, 130] on button "Relationship" at bounding box center [269, 133] width 6 height 6
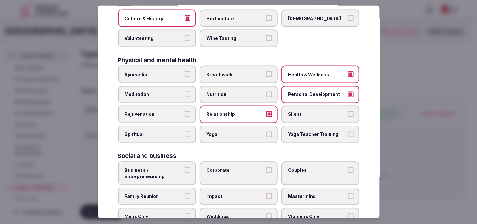
scroll to position [240, 0]
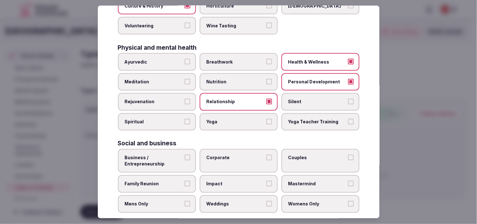
click at [229, 79] on span "Nutrition" at bounding box center [235, 82] width 58 height 6
click at [236, 79] on button "Nutrition" at bounding box center [269, 82] width 6 height 6
click at [188, 154] on label "Business / Entrepreneurship" at bounding box center [157, 161] width 78 height 24
click at [188, 155] on button "Business / Entrepreneurship" at bounding box center [187, 158] width 6 height 6
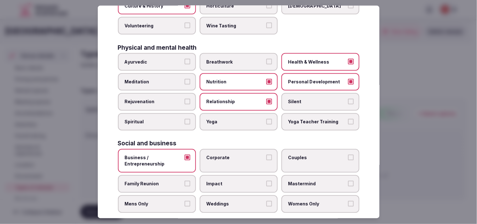
click at [236, 156] on label "Corporate" at bounding box center [239, 161] width 78 height 24
click at [236, 156] on button "Corporate" at bounding box center [269, 158] width 6 height 6
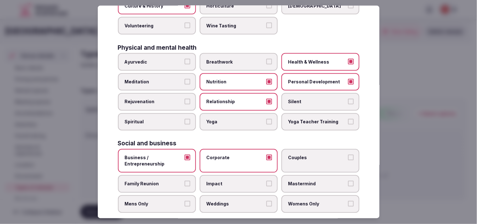
click at [236, 155] on span "Couples" at bounding box center [317, 158] width 58 height 6
click at [236, 155] on button "Couples" at bounding box center [351, 158] width 6 height 6
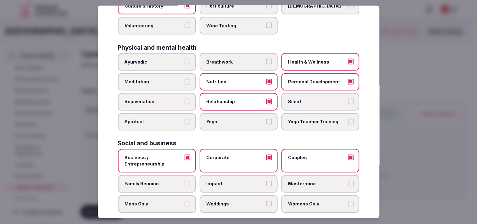
click at [179, 175] on label "Family Reunion" at bounding box center [157, 184] width 78 height 18
click at [184, 181] on button "Family Reunion" at bounding box center [187, 184] width 6 height 6
click at [236, 195] on label "Weddings" at bounding box center [239, 204] width 78 height 18
click at [236, 201] on button "Weddings" at bounding box center [269, 204] width 6 height 6
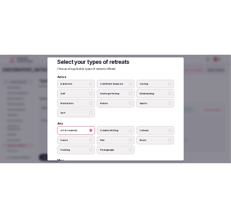
scroll to position [0, 0]
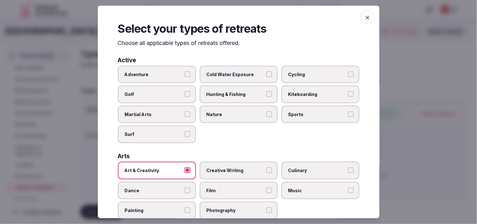
click at [236, 18] on span "button" at bounding box center [367, 18] width 14 height 14
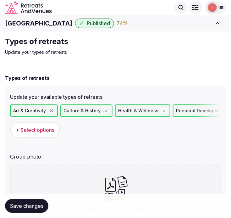
drag, startPoint x: 413, startPoint y: 0, endPoint x: 104, endPoint y: 189, distance: 362.2
click at [104, 189] on icon at bounding box center [110, 185] width 14 height 14
type input "**********"
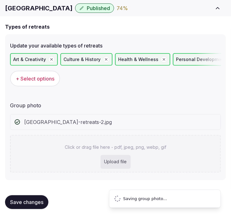
scroll to position [18, 0]
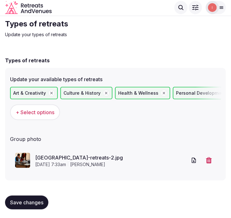
click at [124, 128] on div "Update your available types of retreats Art & Creativity Culture & History Heal…" at bounding box center [115, 124] width 221 height 112
click at [27, 195] on button "Save changes" at bounding box center [26, 202] width 43 height 14
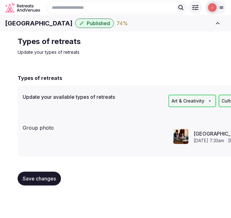
scroll to position [0, 0]
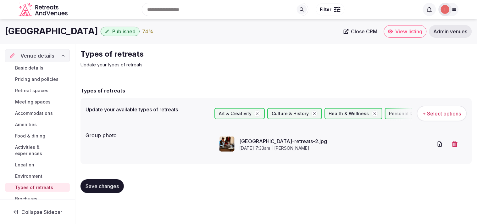
click at [236, 33] on span "Close CRM" at bounding box center [364, 31] width 26 height 6
click at [25, 70] on span "Basic details" at bounding box center [29, 68] width 28 height 6
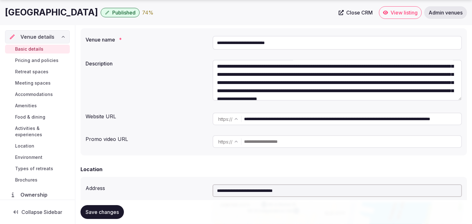
scroll to position [22, 0]
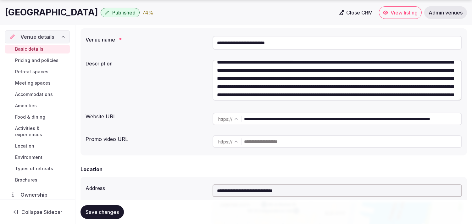
click at [236, 94] on textarea "**********" at bounding box center [336, 80] width 249 height 41
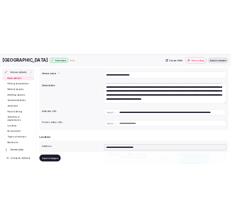
scroll to position [24, 0]
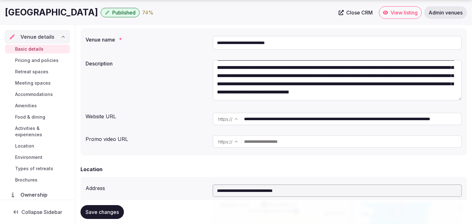
type textarea "**********"
click at [107, 211] on span "Save changes" at bounding box center [101, 212] width 33 height 6
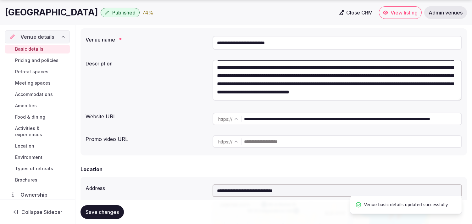
click at [96, 213] on span "Save changes" at bounding box center [101, 212] width 33 height 6
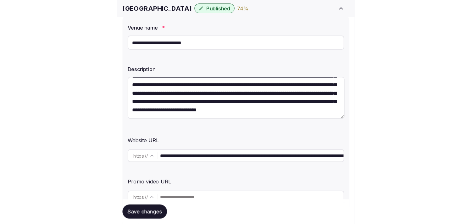
scroll to position [105, 0]
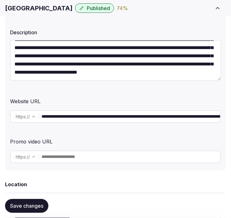
click at [38, 205] on span "Save changes" at bounding box center [26, 206] width 33 height 6
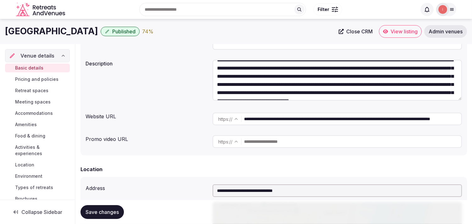
scroll to position [0, 0]
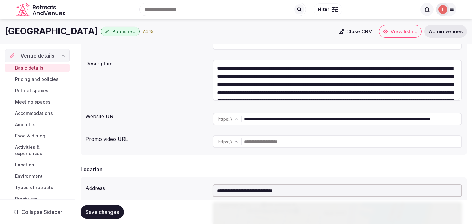
drag, startPoint x: 87, startPoint y: 211, endPoint x: 92, endPoint y: 209, distance: 5.3
click at [87, 211] on span "Save changes" at bounding box center [101, 212] width 33 height 6
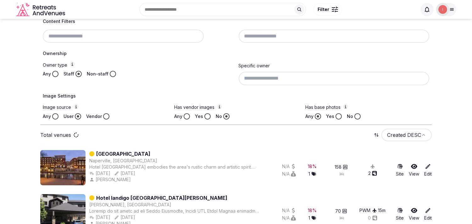
scroll to position [156, 0]
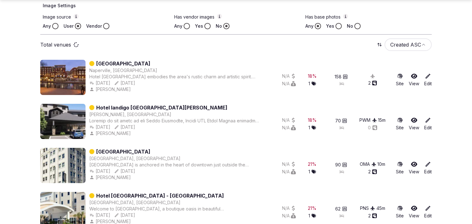
scroll to position [261, 0]
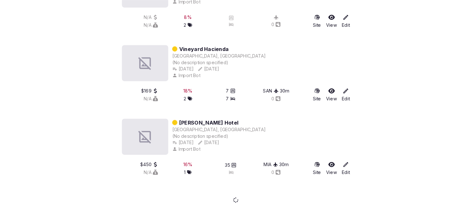
scroll to position [995, 0]
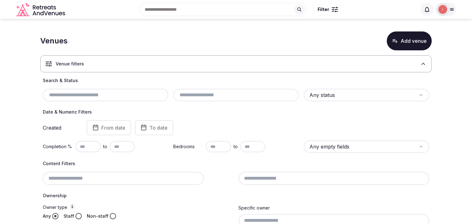
click at [95, 100] on div at bounding box center [105, 95] width 125 height 13
click at [99, 96] on input "text" at bounding box center [105, 95] width 120 height 8
paste input "**********"
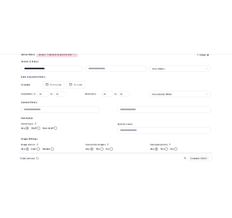
scroll to position [90, 0]
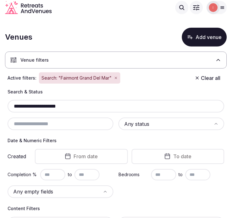
drag, startPoint x: 73, startPoint y: 105, endPoint x: 2, endPoint y: 105, distance: 70.7
paste input "text"
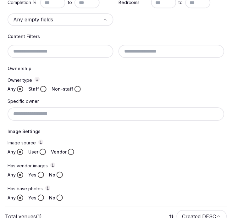
scroll to position [174, 0]
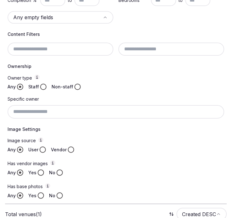
type input "**********"
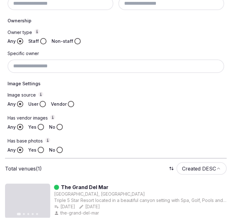
scroll to position [257, 0]
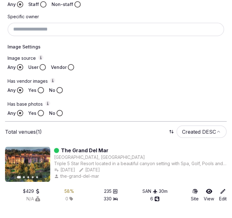
click at [71, 150] on link "The Grand Del Mar" at bounding box center [84, 151] width 47 height 8
click at [75, 147] on link "The Grand Del Mar" at bounding box center [84, 151] width 47 height 8
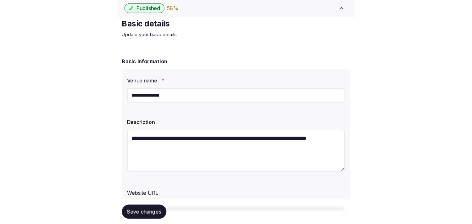
scroll to position [35, 0]
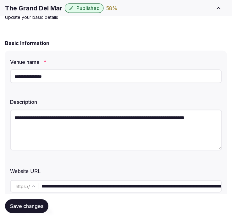
click at [64, 76] on input "**********" at bounding box center [116, 76] width 212 height 14
drag, startPoint x: 62, startPoint y: 75, endPoint x: 5, endPoint y: 83, distance: 58.1
click at [5, 83] on div "**********" at bounding box center [116, 146] width 222 height 190
paste input "*****"
type input "**********"
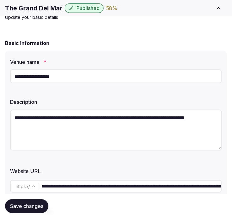
click at [38, 208] on span "Save changes" at bounding box center [26, 206] width 33 height 6
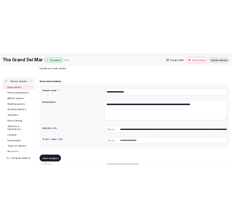
scroll to position [73, 0]
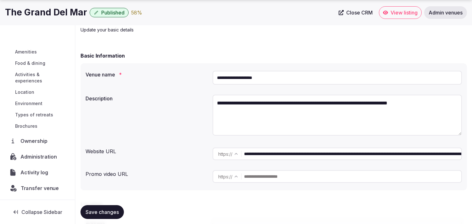
click at [33, 189] on span "Transfer venue" at bounding box center [40, 188] width 38 height 8
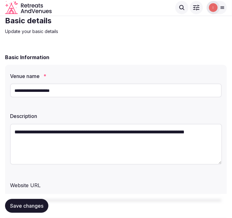
scroll to position [0, 0]
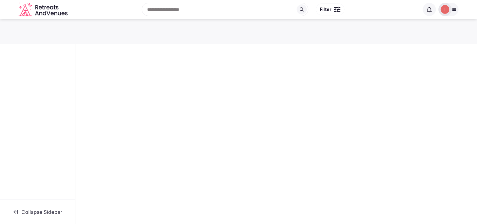
click at [245, 35] on div at bounding box center [238, 31] width 477 height 25
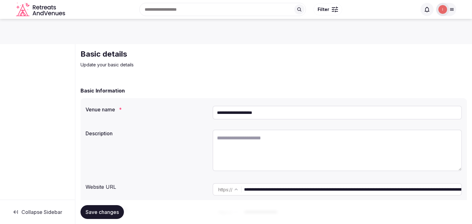
click at [234, 117] on input "**********" at bounding box center [336, 113] width 249 height 14
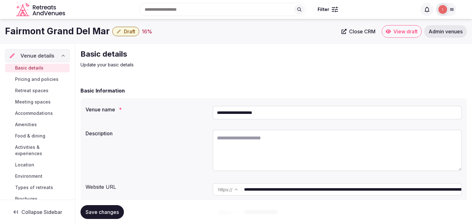
click at [300, 187] on input "**********" at bounding box center [352, 189] width 217 height 13
click at [135, 36] on div "Fairmont Grand Del Mar Draft 13 %" at bounding box center [193, 31] width 376 height 12
click at [131, 33] on span "Draft" at bounding box center [129, 31] width 11 height 6
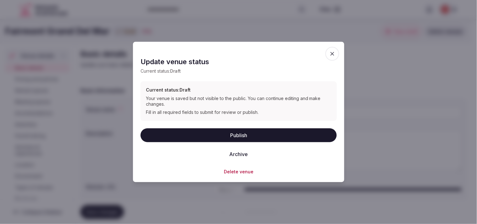
click at [252, 151] on button "Archive" at bounding box center [238, 154] width 29 height 14
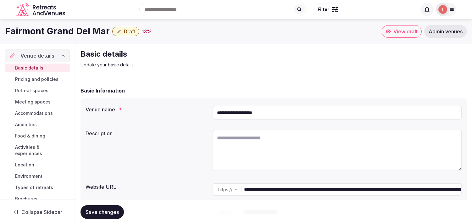
click at [127, 34] on span "Draft" at bounding box center [129, 31] width 11 height 6
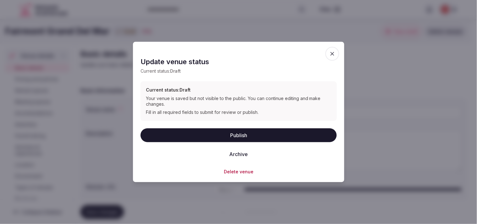
click at [334, 55] on icon "button" at bounding box center [332, 54] width 4 height 4
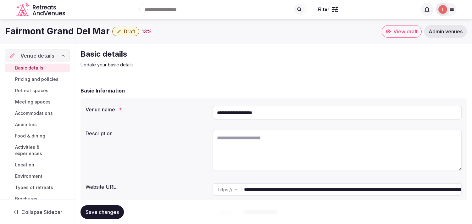
click at [123, 35] on button "Draft" at bounding box center [125, 31] width 27 height 9
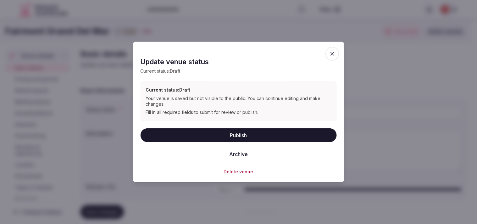
click at [239, 155] on button "Archive" at bounding box center [238, 154] width 29 height 14
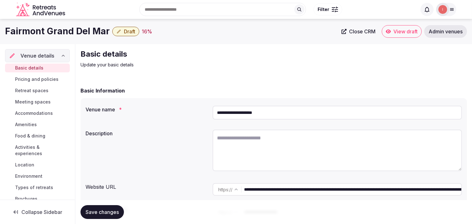
click at [371, 32] on span "Close CRM" at bounding box center [362, 31] width 26 height 6
click at [117, 33] on icon "button" at bounding box center [118, 31] width 5 height 5
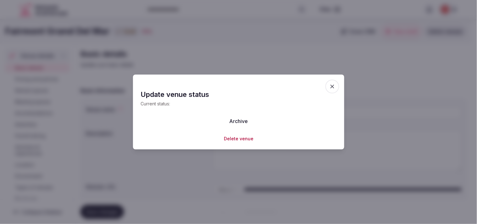
click at [239, 118] on button "Archive" at bounding box center [238, 121] width 29 height 14
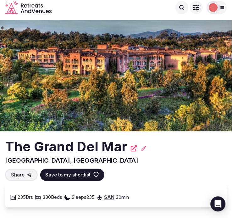
click at [77, 146] on h2 "The Grand Del Mar" at bounding box center [66, 147] width 122 height 19
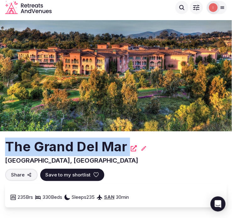
click at [77, 146] on h2 "The Grand Del Mar" at bounding box center [66, 147] width 122 height 19
copy div "The Grand Del Mar"
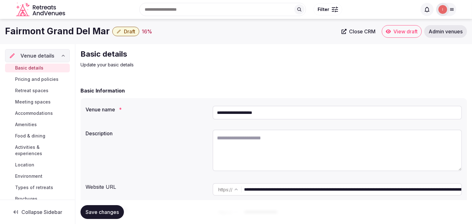
click at [348, 34] on link "Close CRM" at bounding box center [357, 31] width 41 height 13
click at [70, 31] on h1 "Fairmont Grand Del Mar" at bounding box center [57, 31] width 105 height 12
copy div "Fairmont Grand Del Mar"
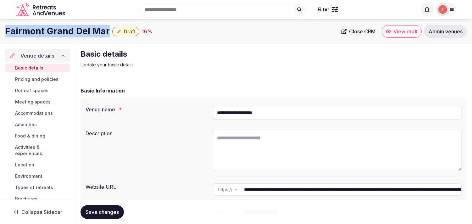
click at [123, 35] on button "Draft" at bounding box center [125, 31] width 27 height 9
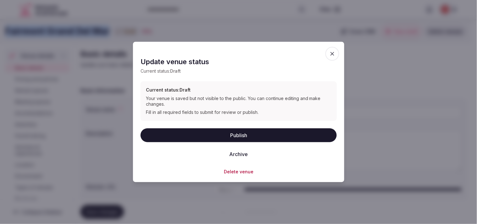
click at [233, 153] on button "Archive" at bounding box center [238, 154] width 29 height 14
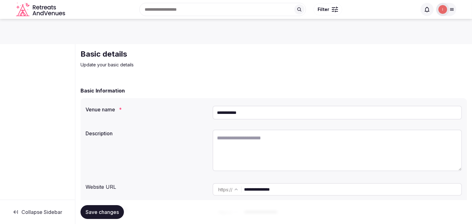
click at [237, 188] on input "**********" at bounding box center [352, 189] width 217 height 13
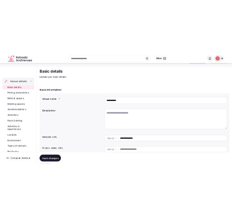
scroll to position [35, 0]
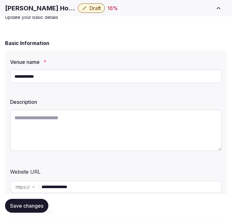
click at [32, 74] on input "**********" at bounding box center [116, 76] width 212 height 14
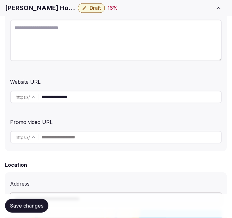
scroll to position [140, 0]
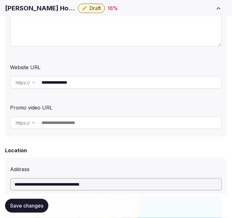
click at [57, 80] on input "**********" at bounding box center [131, 82] width 180 height 13
click at [23, 7] on h1 "[PERSON_NAME] Hotel" at bounding box center [40, 8] width 70 height 9
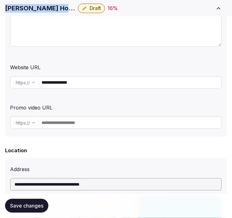
click at [23, 7] on h1 "[PERSON_NAME] Hotel" at bounding box center [40, 8] width 70 height 9
copy div "[PERSON_NAME] Hotel"
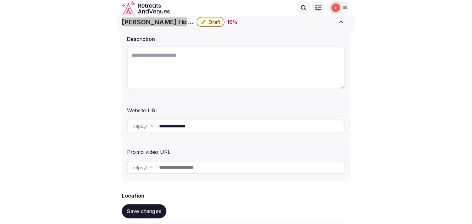
scroll to position [0, 0]
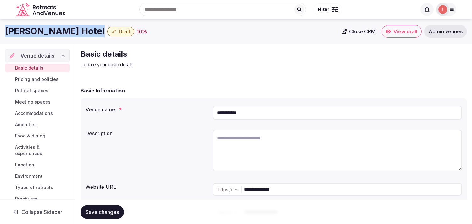
click at [237, 32] on span "Close CRM" at bounding box center [362, 31] width 26 height 6
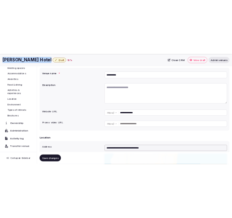
scroll to position [54, 0]
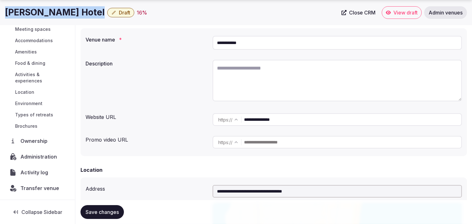
click at [29, 189] on span "Transfer venue" at bounding box center [39, 188] width 39 height 8
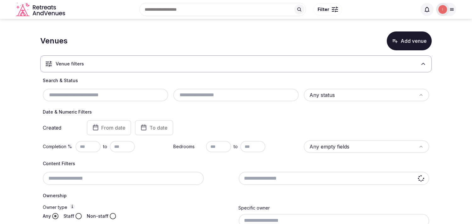
drag, startPoint x: 103, startPoint y: 95, endPoint x: 45, endPoint y: 94, distance: 57.8
click at [45, 94] on input "text" at bounding box center [105, 95] width 120 height 8
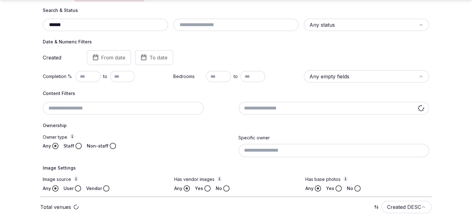
scroll to position [90, 0]
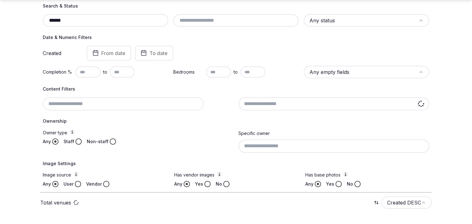
type input "******"
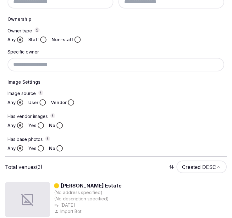
scroll to position [285, 0]
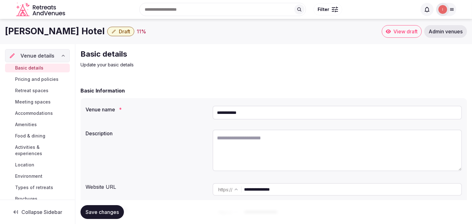
click at [119, 32] on span "Draft" at bounding box center [124, 31] width 11 height 6
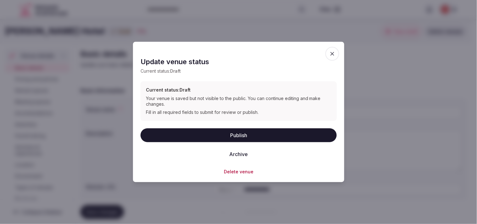
click at [246, 157] on button "Archive" at bounding box center [238, 154] width 29 height 14
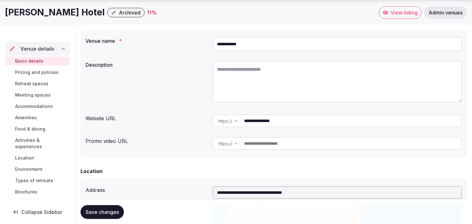
scroll to position [70, 0]
